Goal: Go to known website: Access a specific website the user already knows

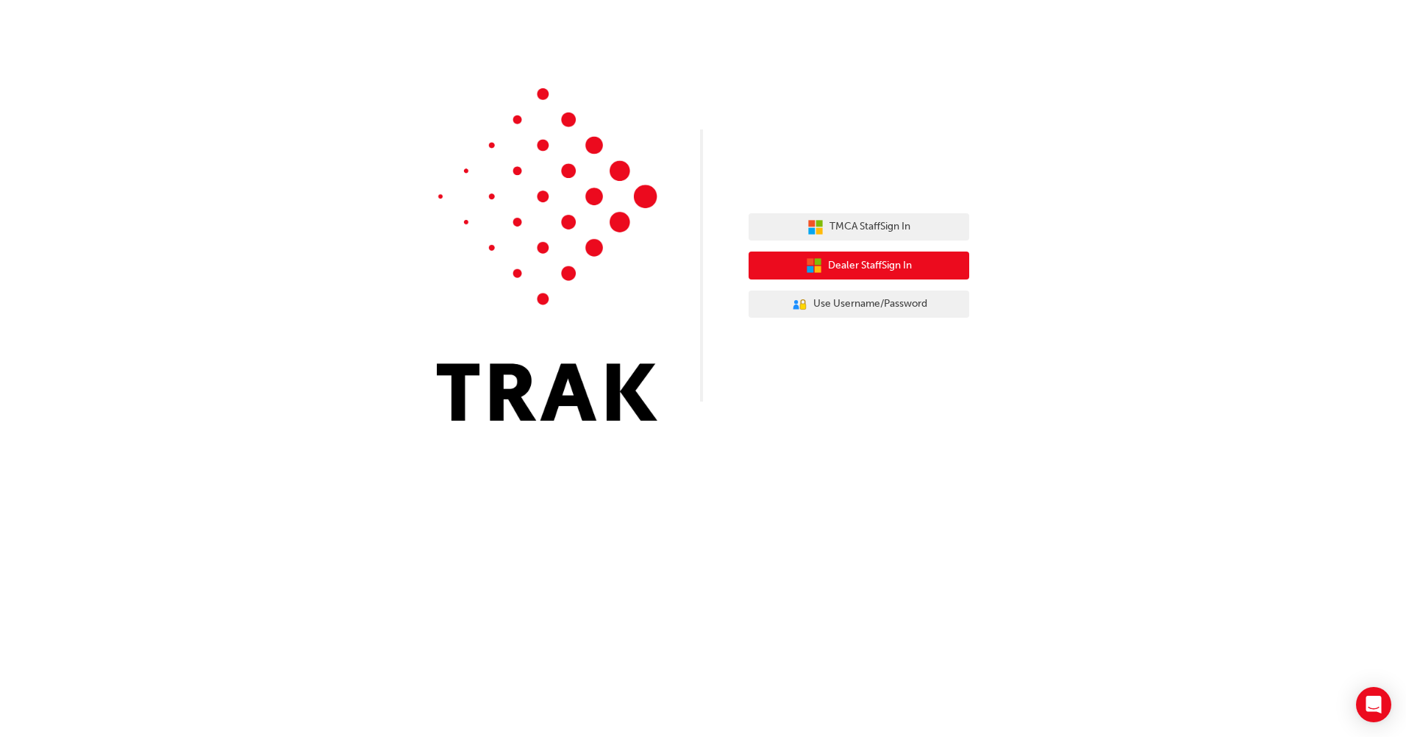
click at [844, 271] on span "Dealer Staff Sign In" at bounding box center [870, 265] width 84 height 17
